Goal: Information Seeking & Learning: Check status

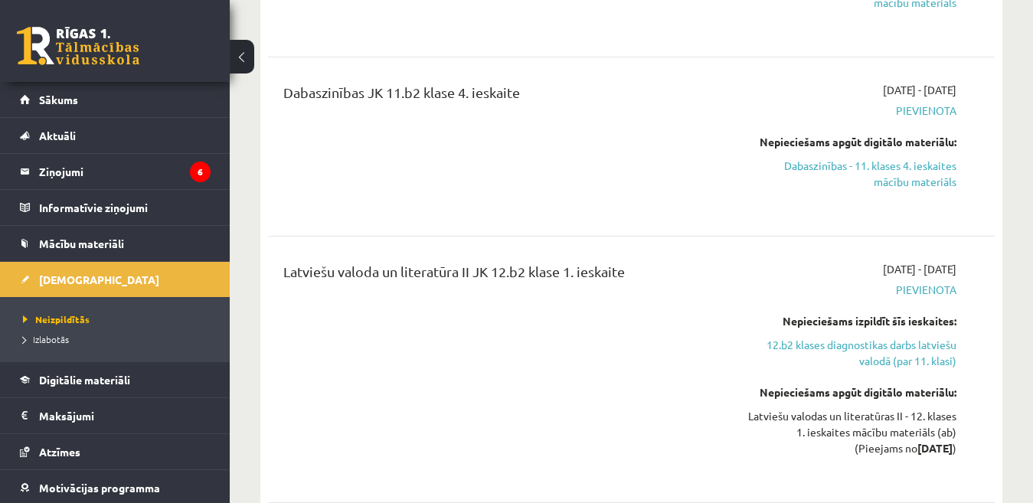
scroll to position [3753, 0]
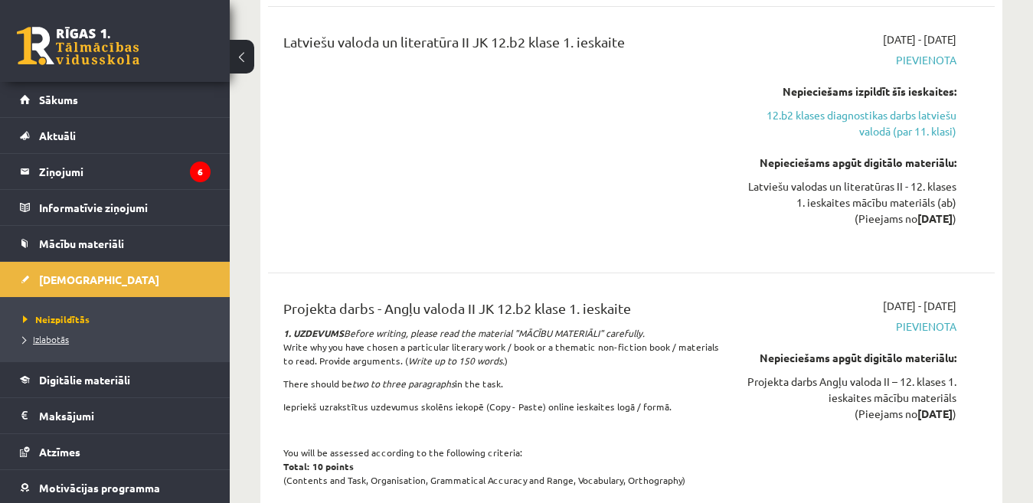
click at [55, 339] on span "Izlabotās" at bounding box center [46, 339] width 46 height 12
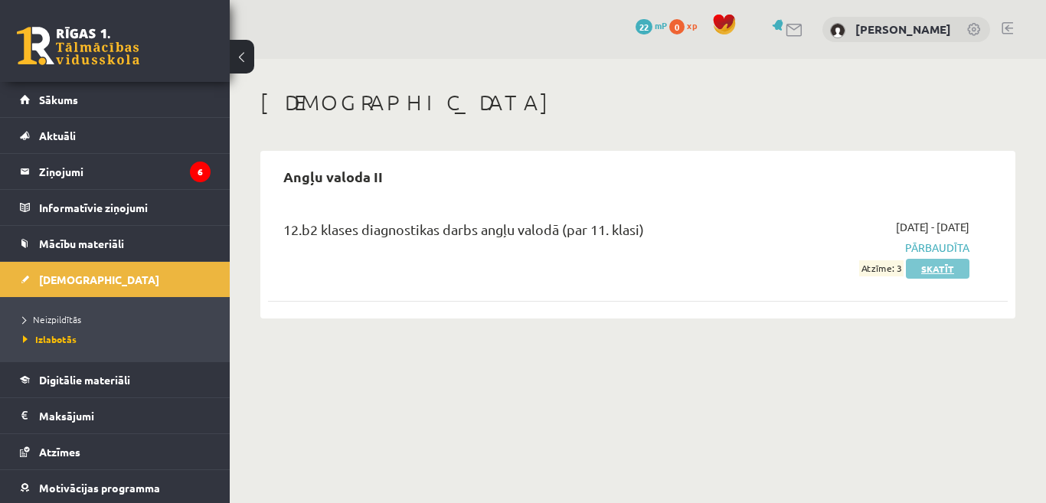
click at [941, 271] on link "Skatīt" at bounding box center [938, 269] width 64 height 20
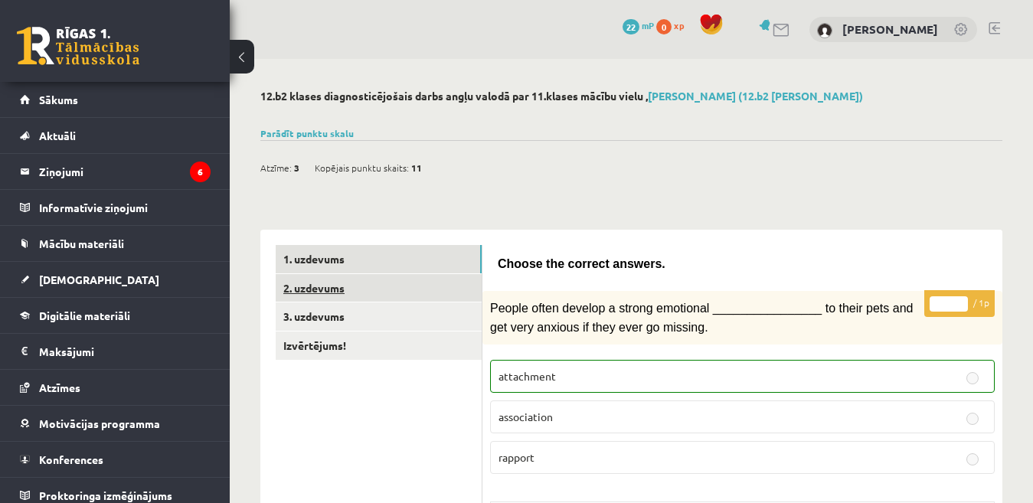
click at [368, 287] on link "2. uzdevums" at bounding box center [379, 288] width 206 height 28
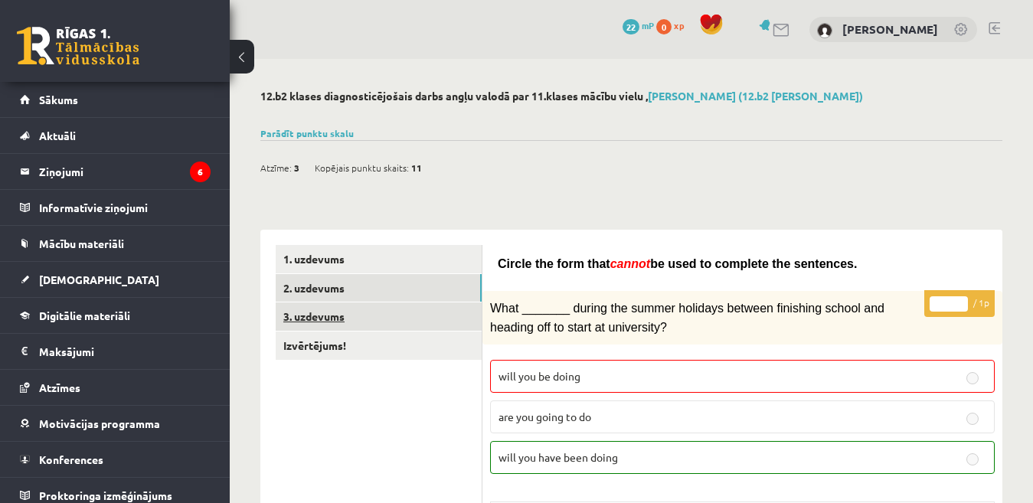
click at [306, 315] on link "3. uzdevums" at bounding box center [379, 317] width 206 height 28
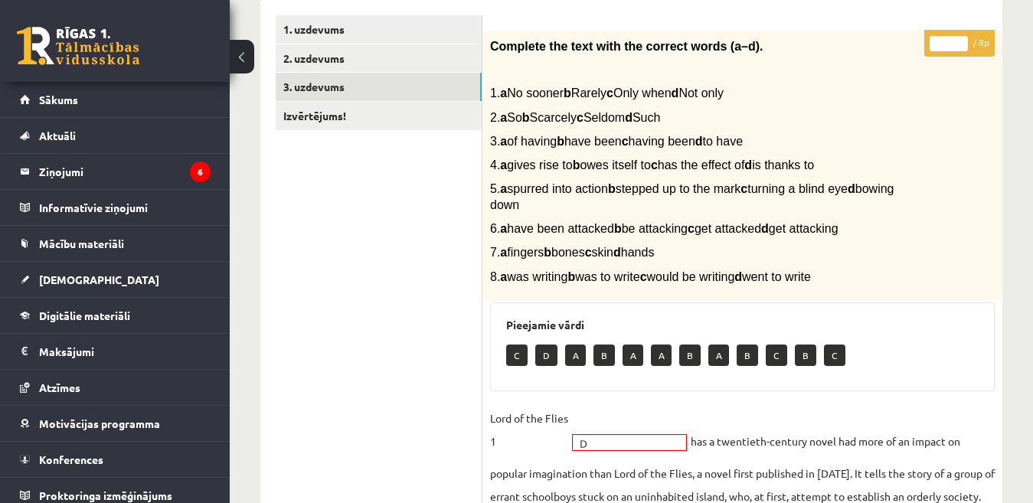
scroll to position [153, 0]
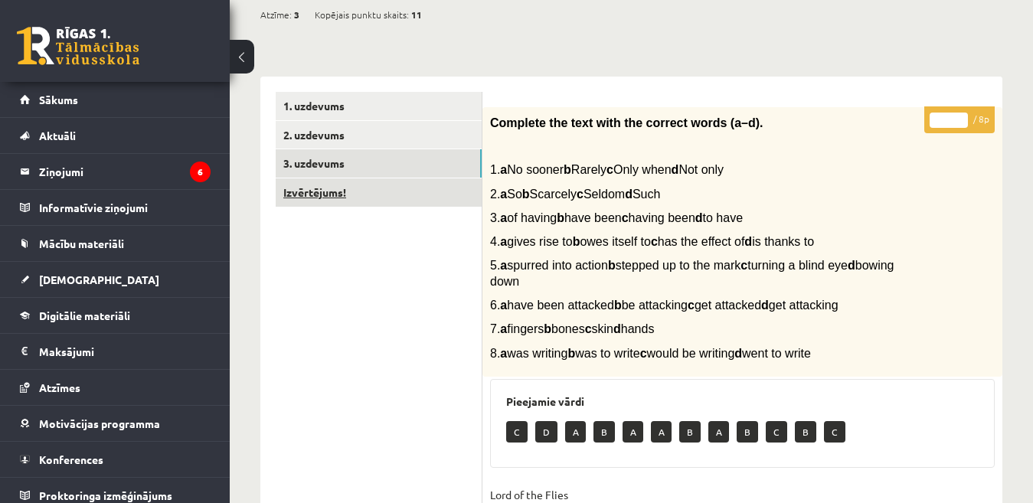
click at [326, 193] on link "Izvērtējums!" at bounding box center [379, 192] width 206 height 28
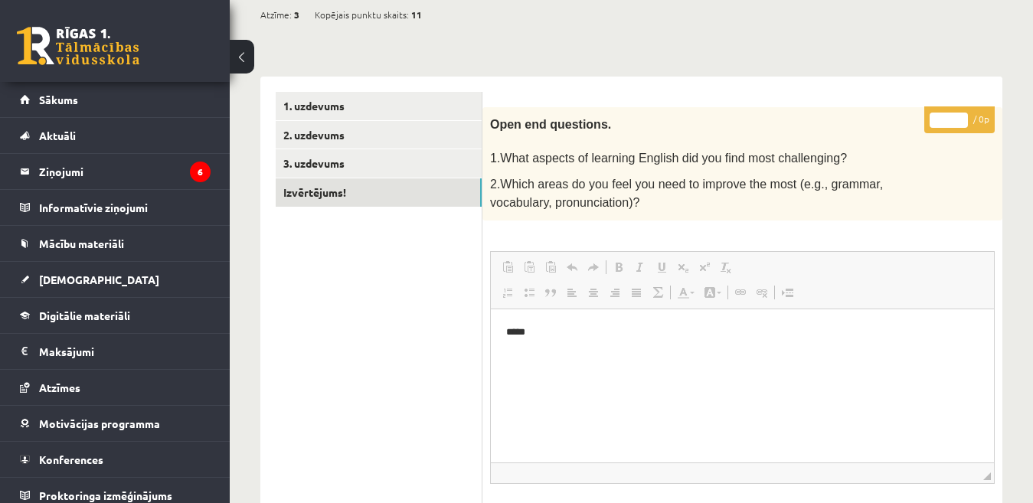
scroll to position [0, 0]
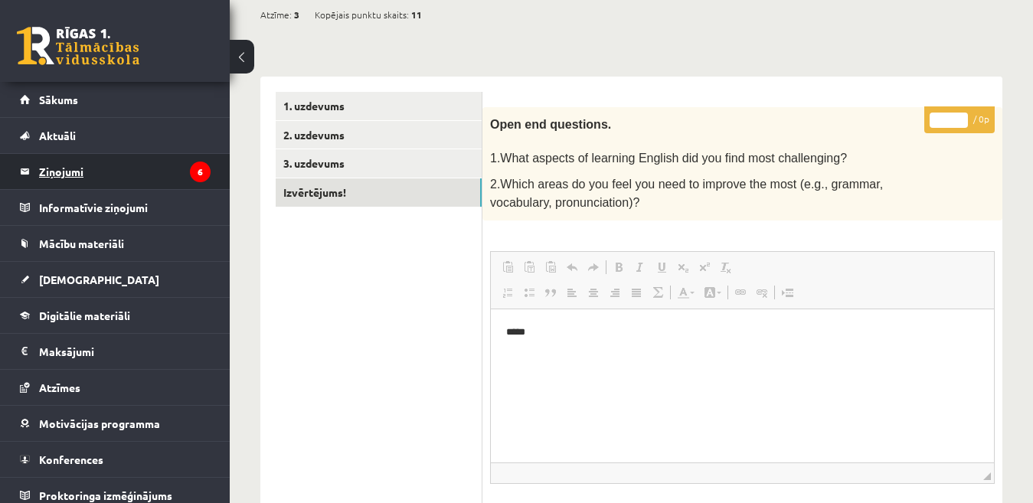
click at [70, 172] on legend "Ziņojumi 6" at bounding box center [125, 171] width 172 height 35
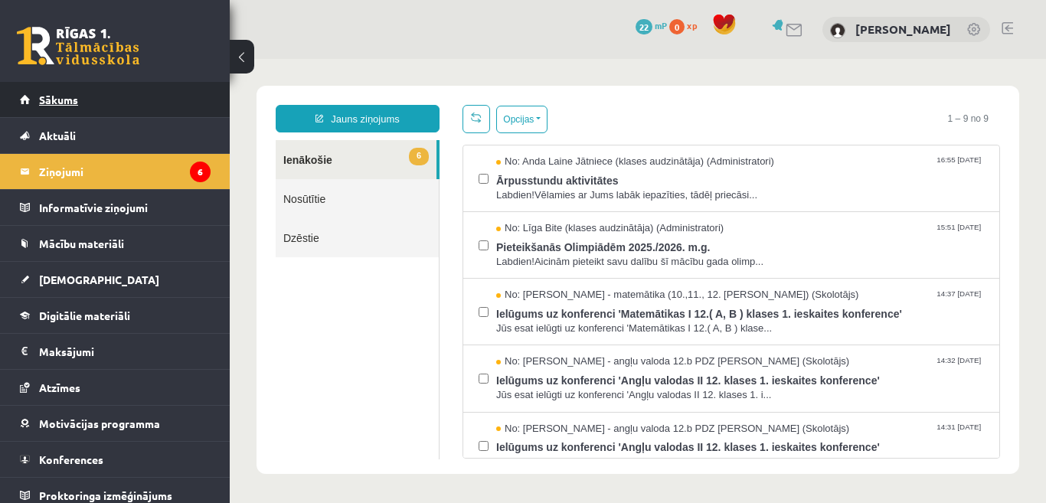
click at [67, 103] on span "Sākums" at bounding box center [58, 100] width 39 height 14
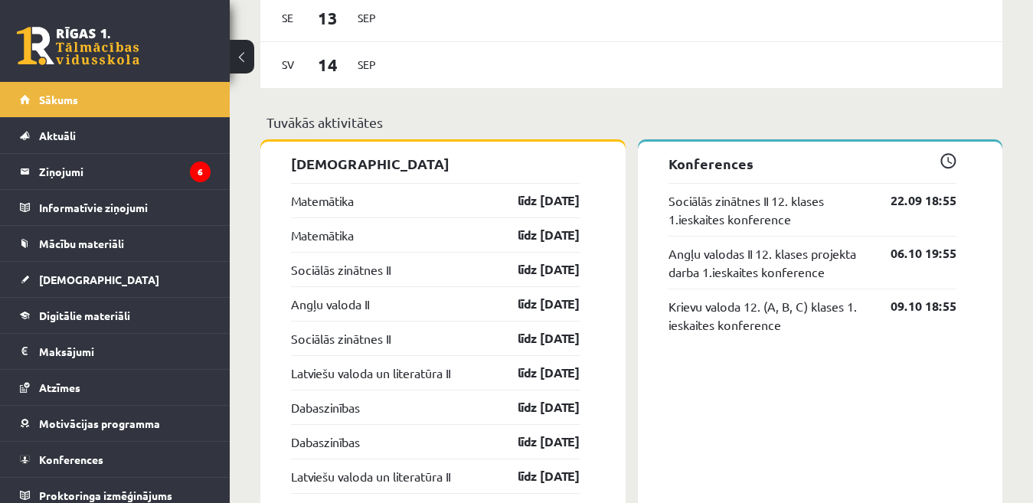
scroll to position [1225, 0]
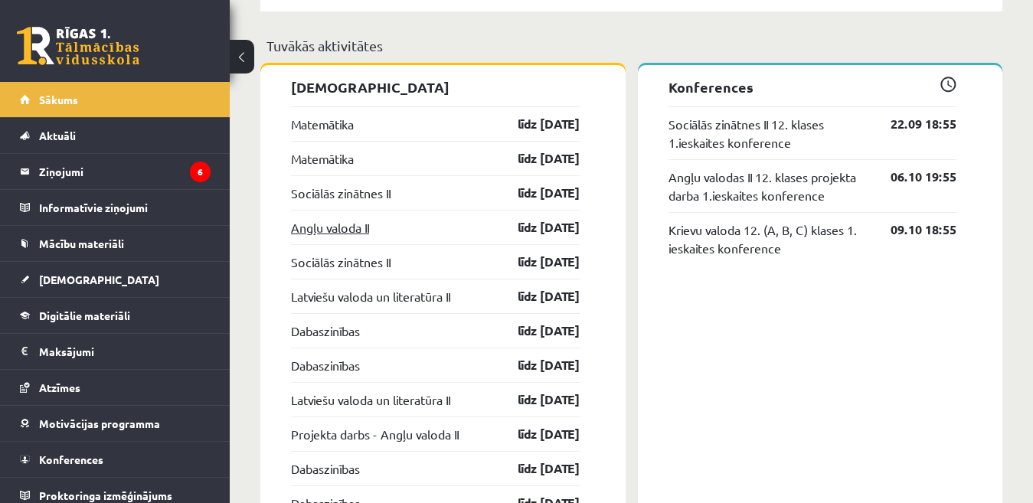
click at [352, 229] on link "Angļu valoda II" at bounding box center [330, 227] width 78 height 18
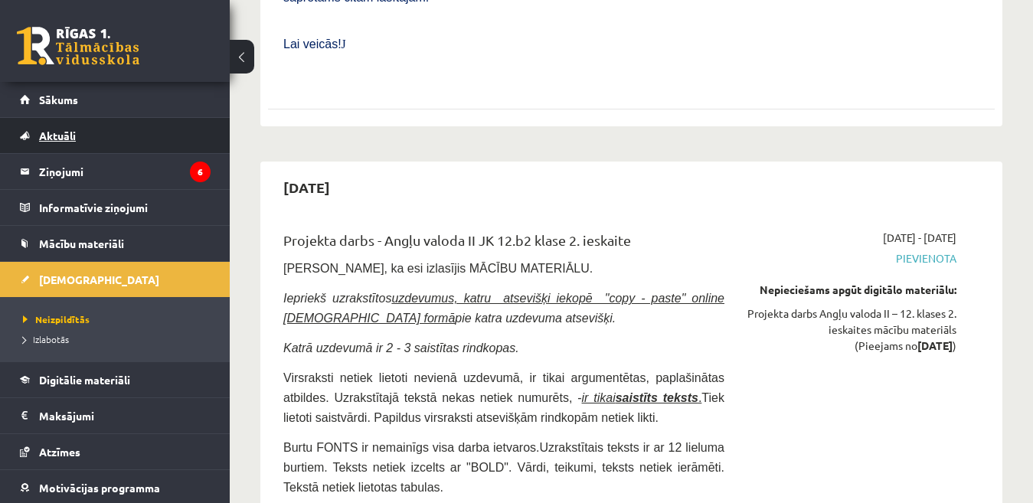
scroll to position [4902, 0]
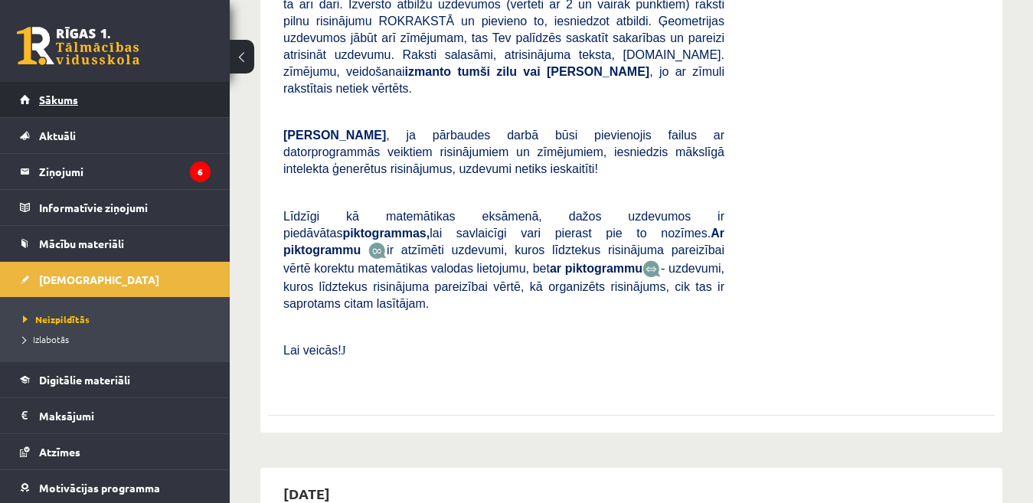
click at [66, 100] on span "Sākums" at bounding box center [58, 100] width 39 height 14
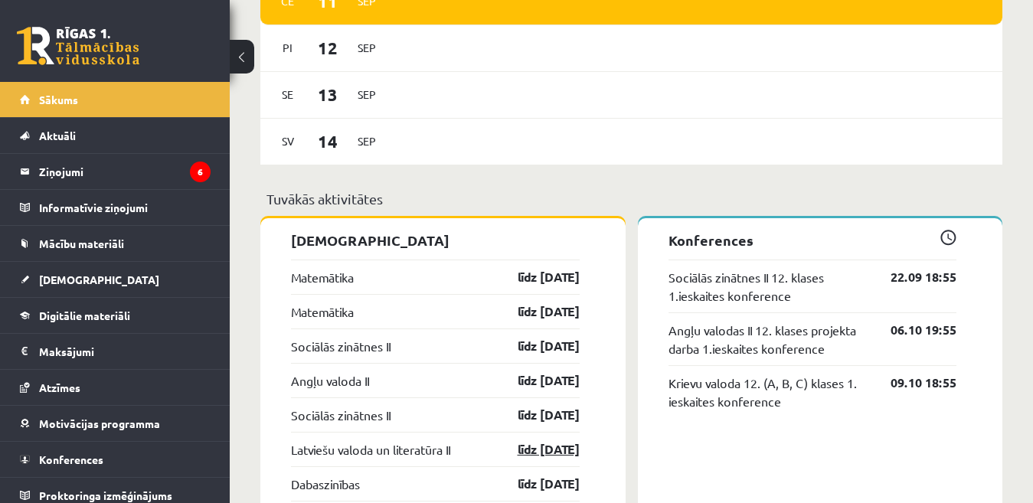
scroll to position [1149, 0]
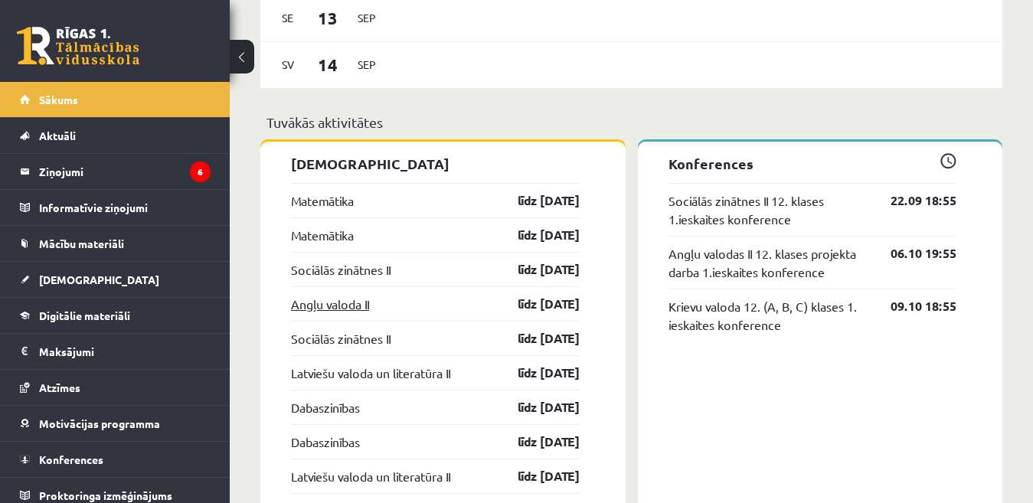
click at [349, 309] on link "Angļu valoda II" at bounding box center [330, 304] width 78 height 18
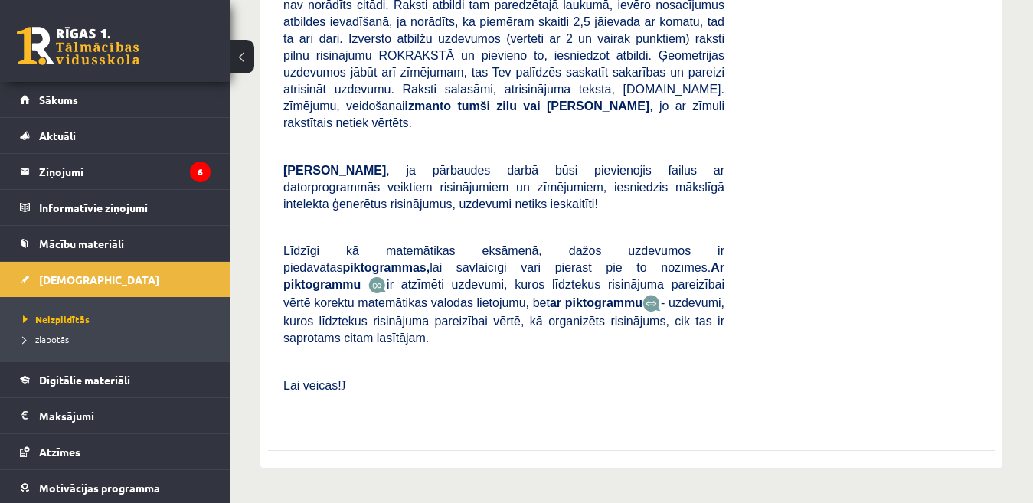
scroll to position [689, 0]
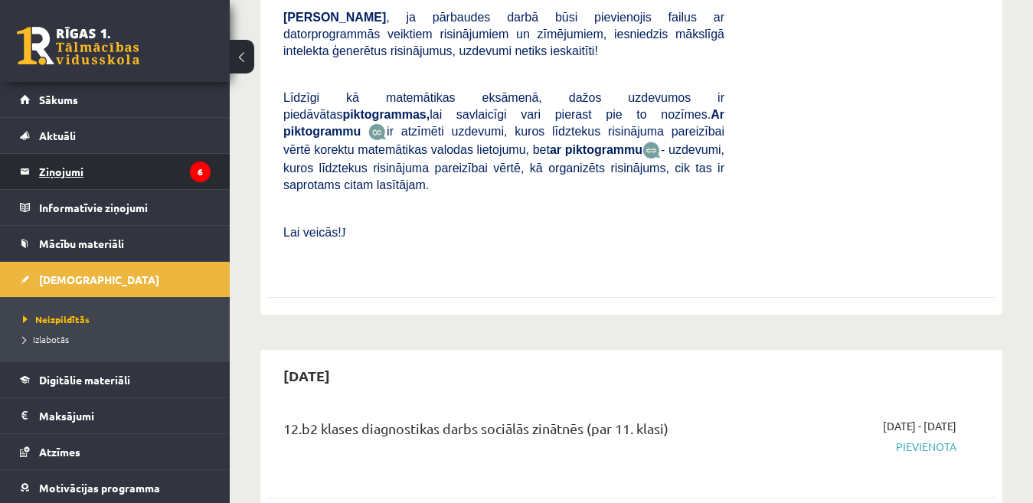
click at [74, 175] on legend "Ziņojumi 6" at bounding box center [125, 171] width 172 height 35
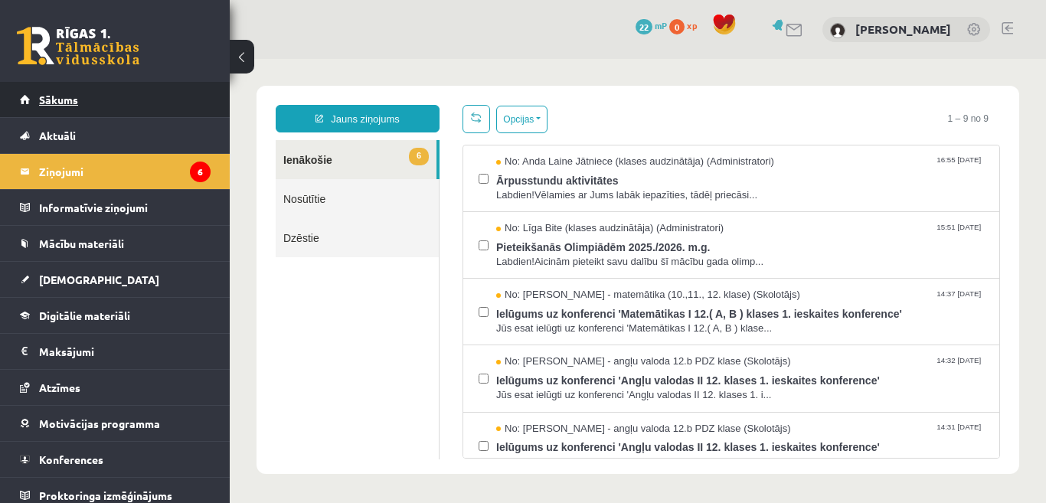
click at [64, 101] on span "Sākums" at bounding box center [58, 100] width 39 height 14
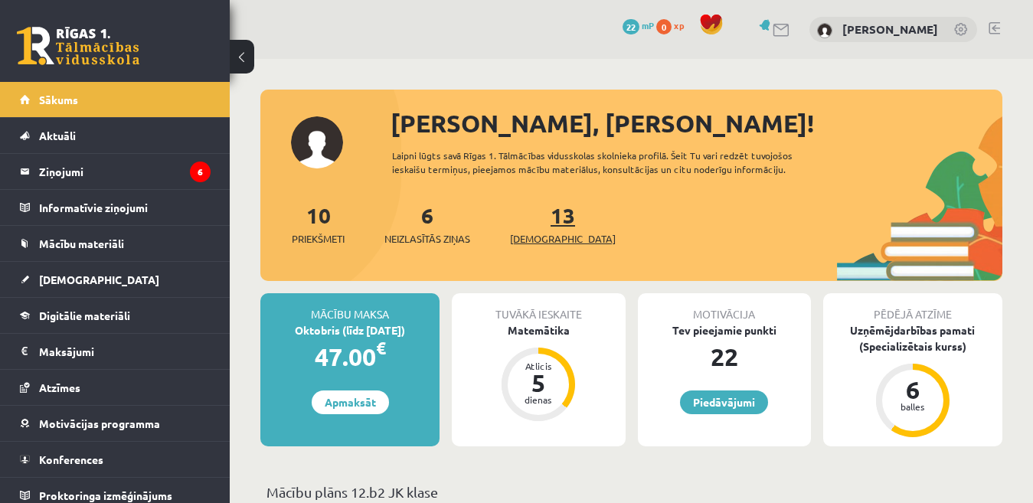
click at [532, 239] on span "[DEMOGRAPHIC_DATA]" at bounding box center [563, 238] width 106 height 15
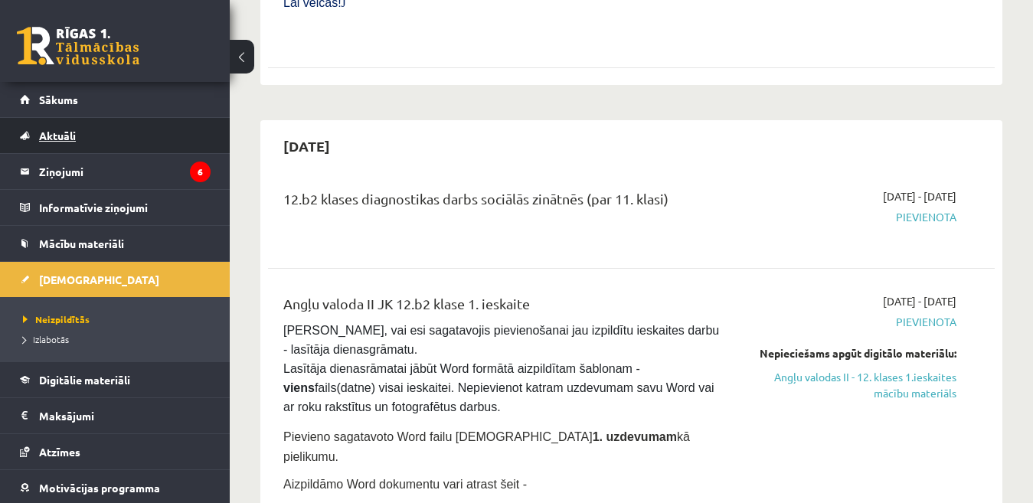
scroll to position [613, 0]
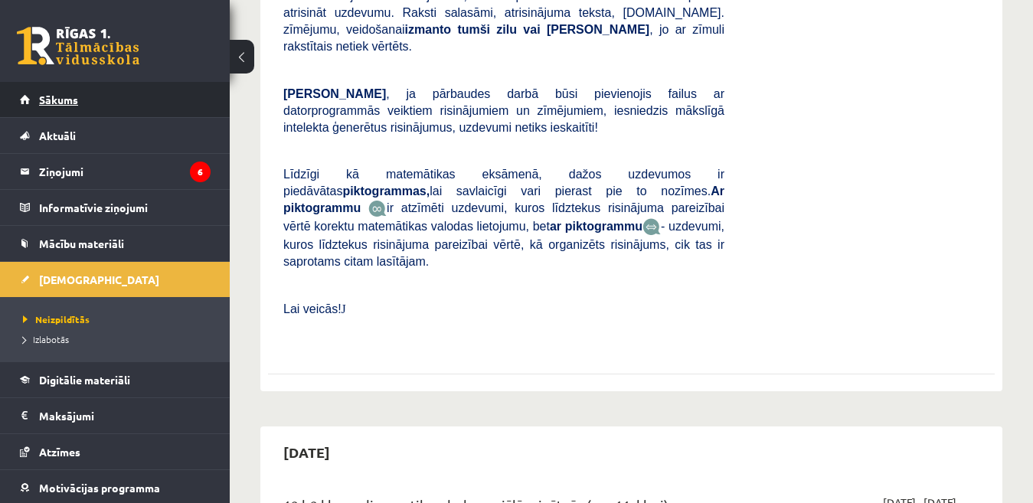
click at [54, 93] on span "Sākums" at bounding box center [58, 100] width 39 height 14
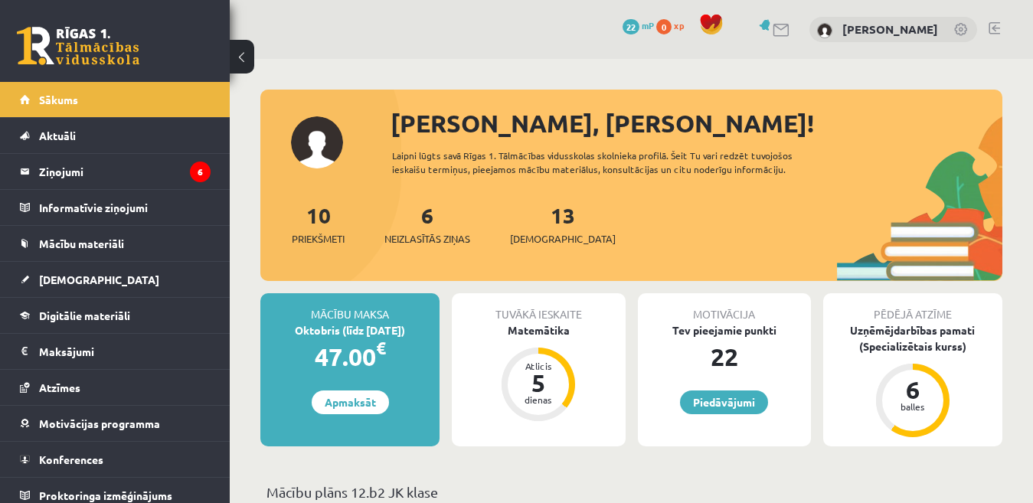
click at [994, 29] on link at bounding box center [994, 28] width 11 height 12
